Goal: Transaction & Acquisition: Subscribe to service/newsletter

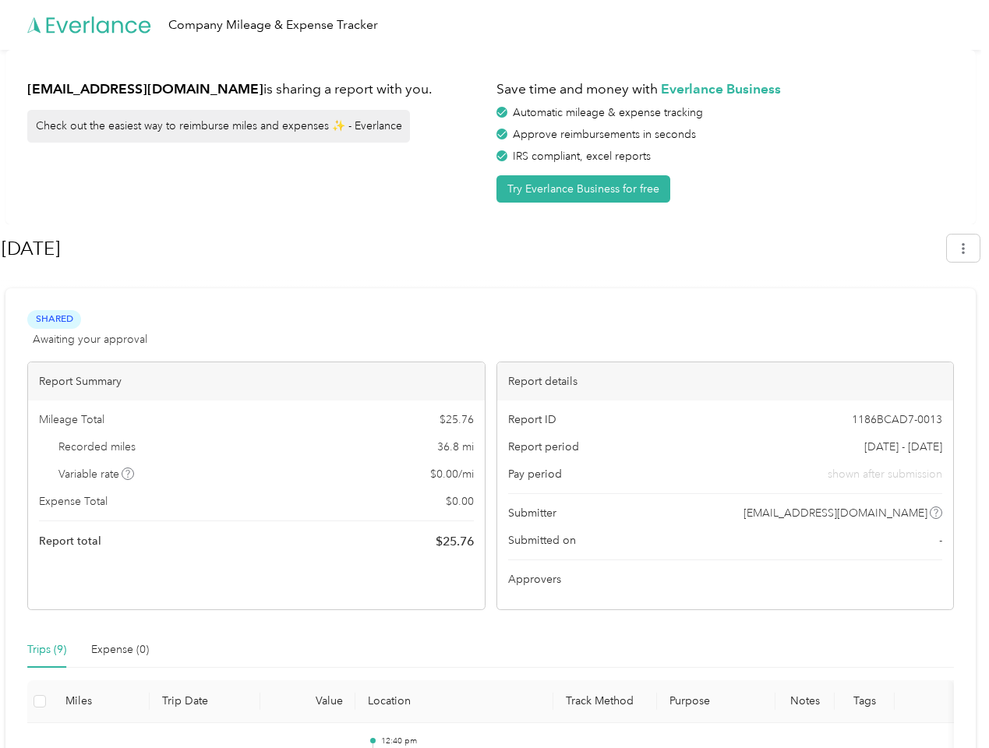
click at [497, 374] on div "Report details" at bounding box center [725, 381] width 457 height 38
click at [494, 25] on div "Company Mileage & Expense Tracker" at bounding box center [490, 25] width 981 height 50
click at [586, 189] on button "Try Everlance Business for free" at bounding box center [584, 188] width 174 height 27
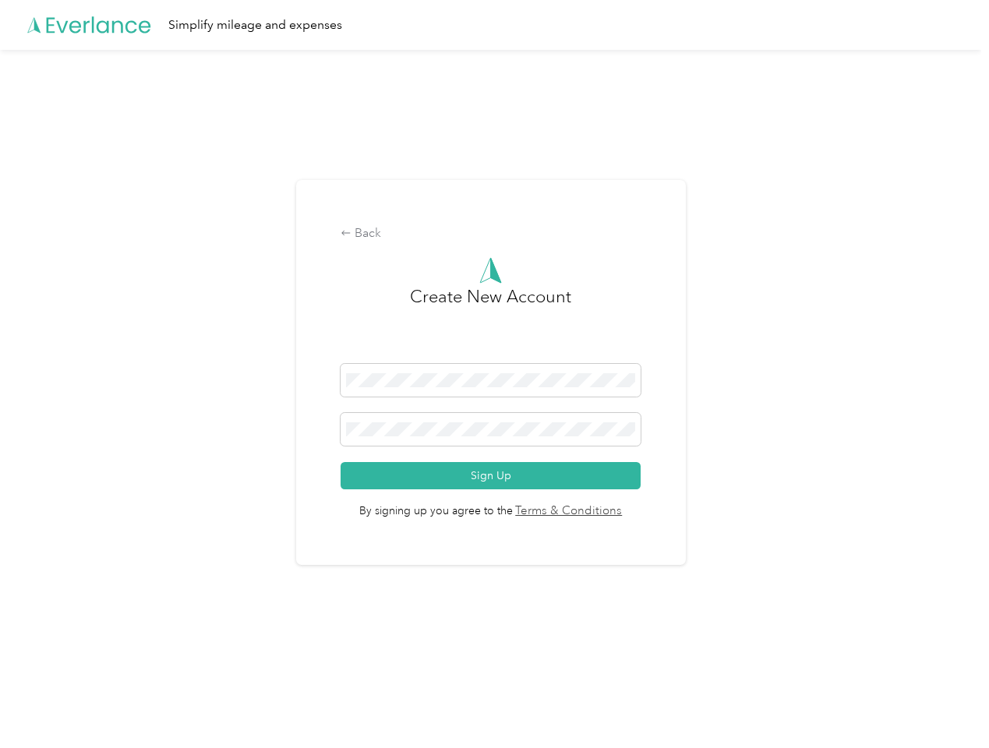
click at [473, 249] on div "Back Create New Account Sign Up By signing up you agree to the Terms & Conditio…" at bounding box center [491, 373] width 390 height 386
click at [971, 248] on div "Back Create New Account Sign Up By signing up you agree to the Terms & Conditio…" at bounding box center [490, 379] width 981 height 659
click at [129, 474] on div "Back Create New Account Sign Up By signing up you agree to the Terms & Conditio…" at bounding box center [490, 379] width 981 height 659
click at [614, 513] on link "Terms & Conditions" at bounding box center [568, 512] width 110 height 18
click at [47, 650] on div "Back Create New Account Sign Up By signing up you agree to the Terms & Conditio…" at bounding box center [490, 379] width 981 height 659
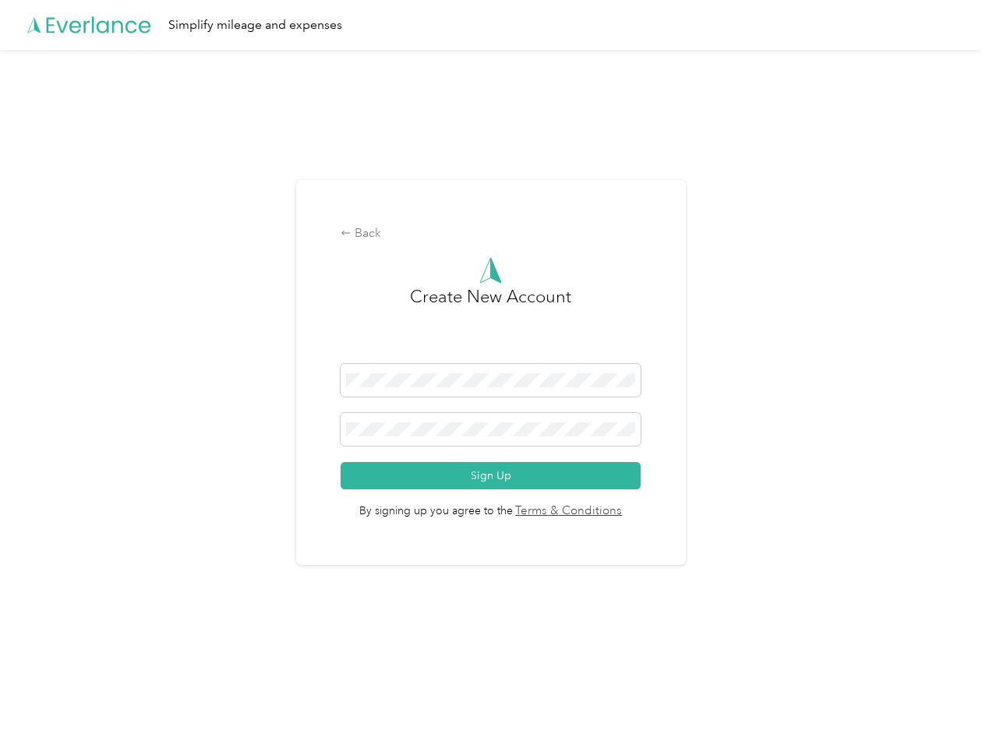
click at [120, 650] on div "Back Create New Account Sign Up By signing up you agree to the Terms & Conditio…" at bounding box center [490, 379] width 981 height 659
click at [40, 702] on div "Back Create New Account Sign Up By signing up you agree to the Terms & Conditio…" at bounding box center [490, 379] width 981 height 659
